Goal: Task Accomplishment & Management: Use online tool/utility

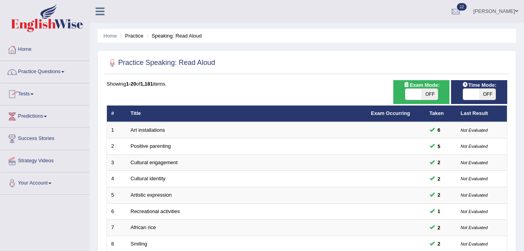
click at [33, 93] on span at bounding box center [31, 94] width 3 height 2
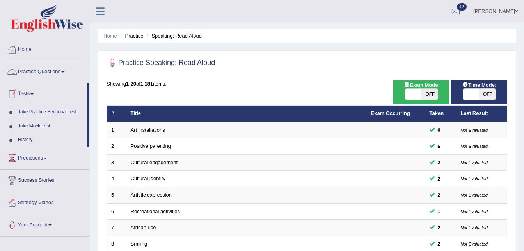
click at [58, 72] on link "Practice Questions" at bounding box center [44, 71] width 89 height 20
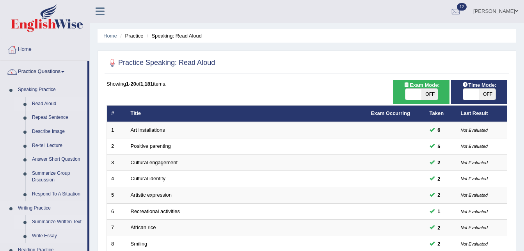
click at [50, 220] on link "Summarize Written Text" at bounding box center [58, 222] width 59 height 14
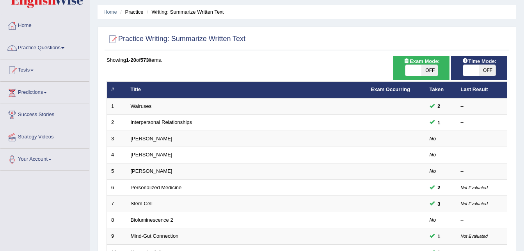
scroll to position [31, 0]
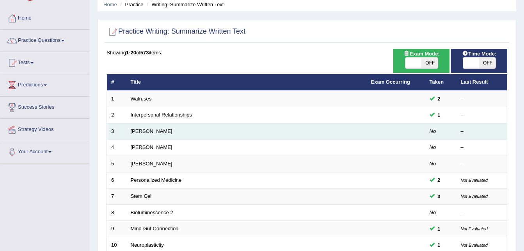
click at [434, 131] on em "No" at bounding box center [433, 131] width 7 height 6
click at [444, 134] on td "No" at bounding box center [441, 131] width 31 height 16
click at [466, 131] on div "–" at bounding box center [482, 131] width 42 height 7
click at [143, 130] on link "[PERSON_NAME]" at bounding box center [152, 131] width 42 height 6
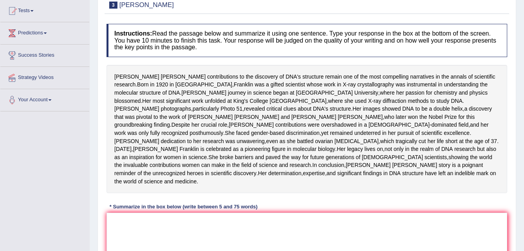
scroll to position [114, 0]
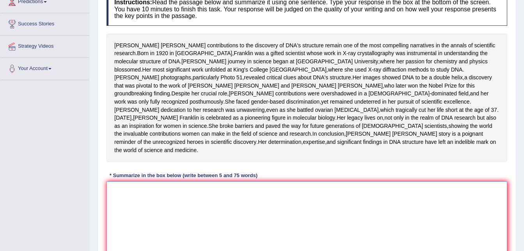
click at [372, 237] on textarea at bounding box center [307, 219] width 401 height 76
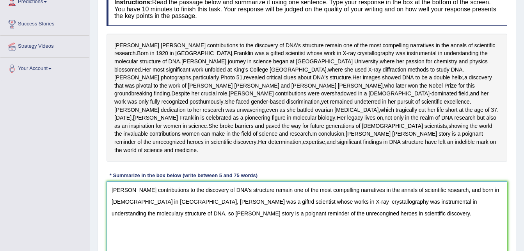
scroll to position [130, 0]
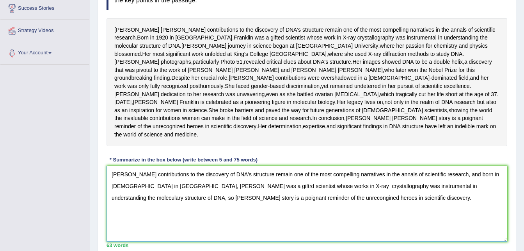
click at [439, 216] on textarea "[PERSON_NAME] contributions to the discovery of DNA's structure remain one of t…" at bounding box center [307, 204] width 401 height 76
click at [438, 216] on textarea "[PERSON_NAME] contributions to the discovery of DNA's structure remain one of t…" at bounding box center [307, 204] width 401 height 76
click at [436, 217] on textarea "[PERSON_NAME] contributions to the discovery of DNA's structure remain one of t…" at bounding box center [307, 204] width 401 height 76
click at [438, 217] on textarea "[PERSON_NAME] contributions to the discovery of DNA's structure remain one of t…" at bounding box center [307, 204] width 401 height 76
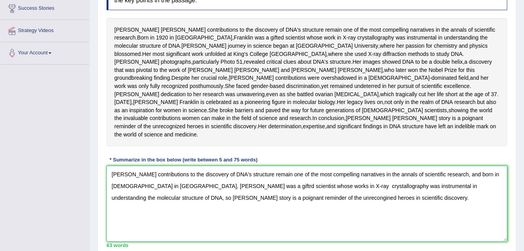
click at [269, 230] on textarea "Rosalind Franlin's contributions to the discovery of DNA's structure remain one…" at bounding box center [307, 204] width 401 height 76
click at [197, 217] on textarea "Rosalind Franlin's contributions to the discovery of DNA's structure remain one…" at bounding box center [307, 204] width 401 height 76
click at [257, 218] on textarea "Rosalind Franlin's contributions to the discovery of DNA's structure remain one…" at bounding box center [307, 204] width 401 height 76
click at [274, 217] on textarea "Rosalind Franlin's contributions to the discovery of DNA's structure remain one…" at bounding box center [307, 204] width 401 height 76
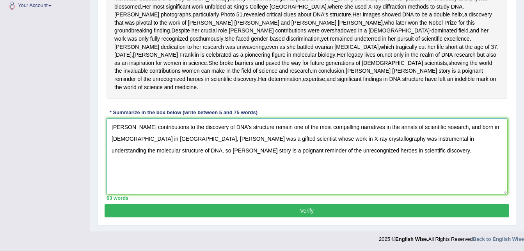
scroll to position [209, 0]
type textarea "Rosalind Franlin's contributions to the discovery of DNA's structure remain one…"
click at [350, 212] on button "Verify" at bounding box center [307, 210] width 405 height 13
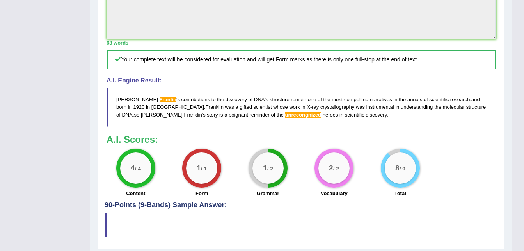
scroll to position [314, 0]
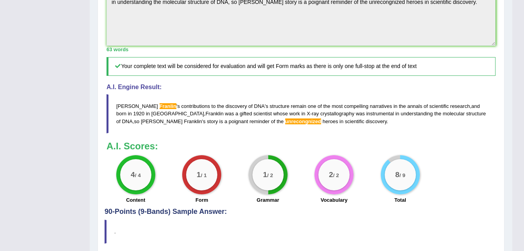
click at [285, 124] on span "unrecongnized" at bounding box center [303, 121] width 36 height 6
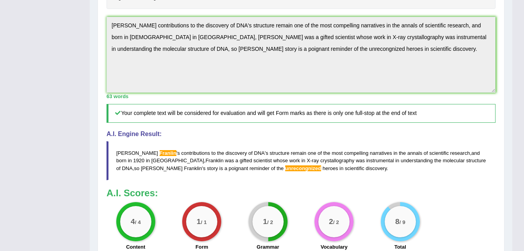
scroll to position [251, 0]
